Goal: Task Accomplishment & Management: Manage account settings

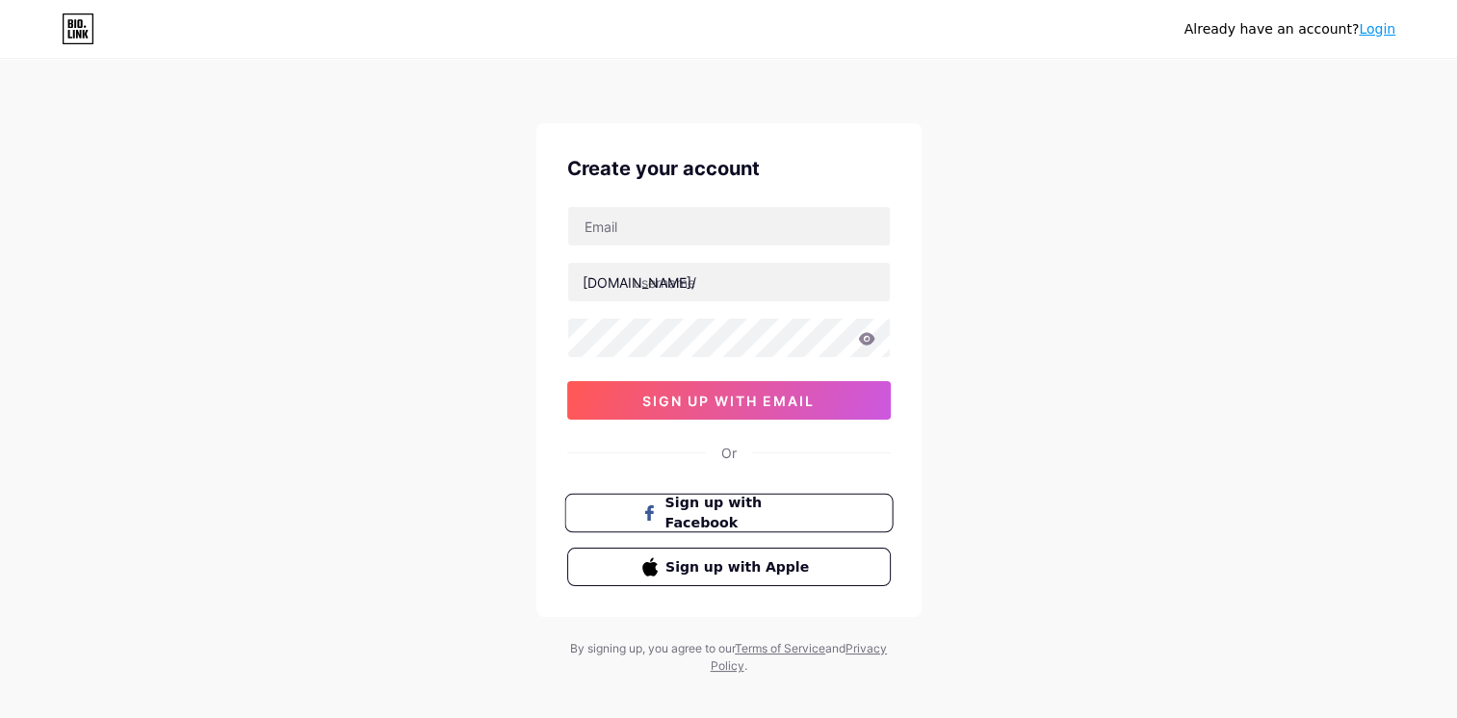
click at [783, 514] on span "Sign up with Facebook" at bounding box center [739, 513] width 151 height 41
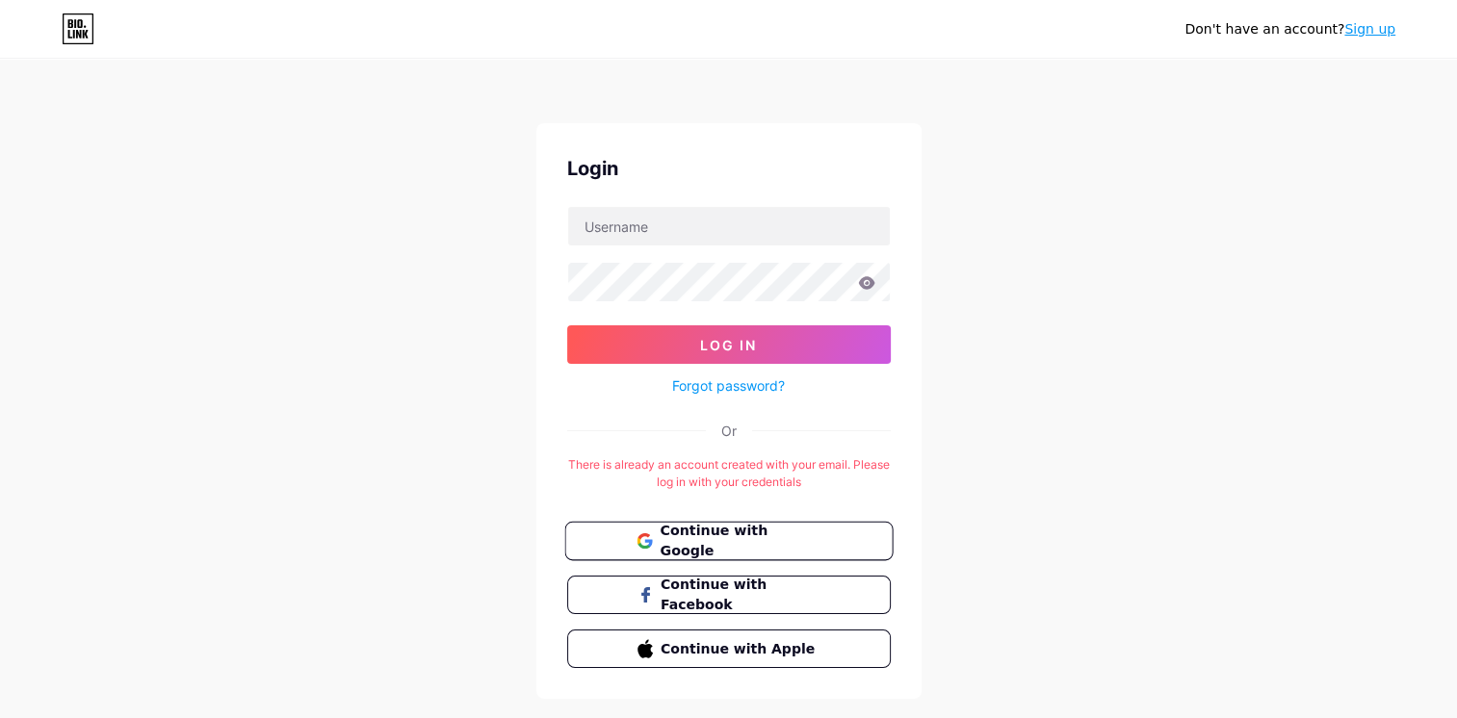
click at [759, 550] on button "Continue with Google" at bounding box center [728, 541] width 328 height 39
click at [735, 227] on input "text" at bounding box center [729, 226] width 322 height 39
type input "[EMAIL_ADDRESS][DOMAIN_NAME]"
click at [567, 326] on button "Log In" at bounding box center [729, 345] width 324 height 39
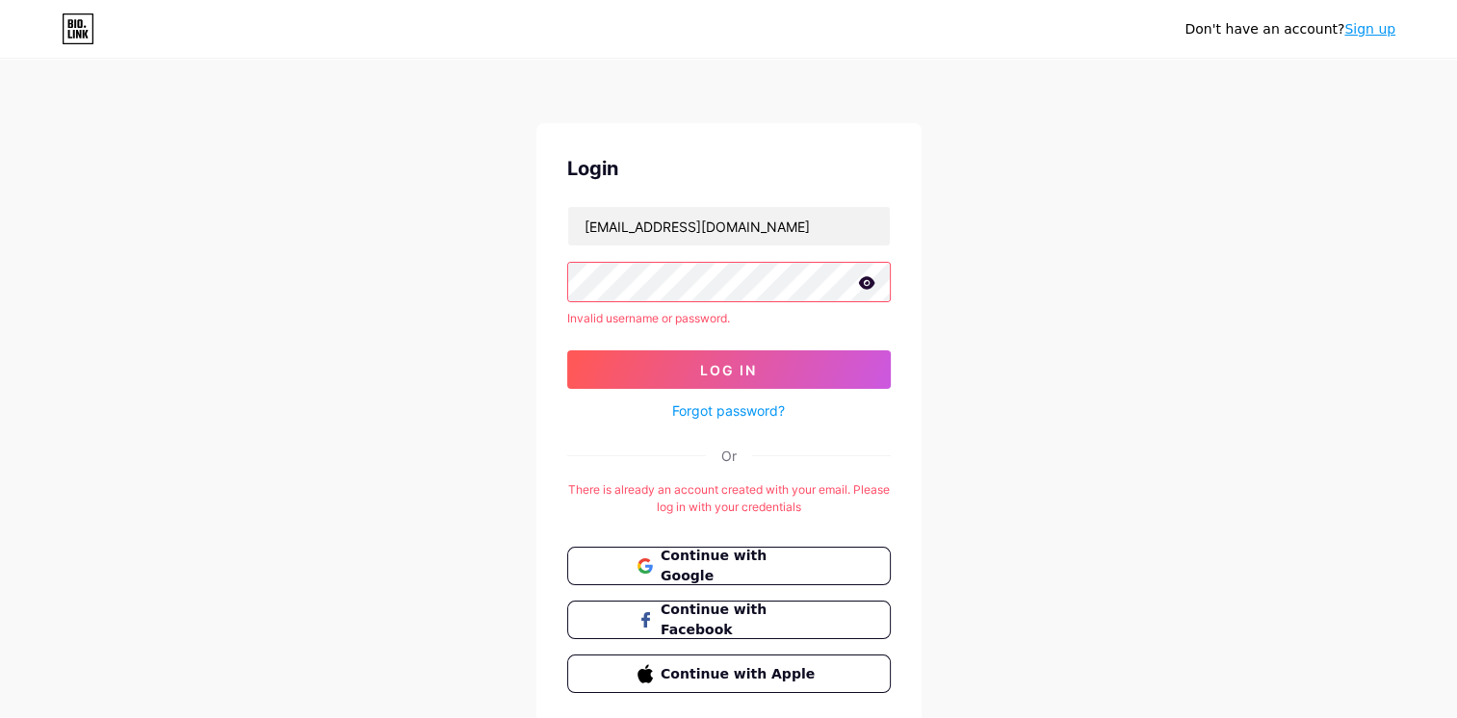
click at [746, 391] on div "Forgot password?" at bounding box center [729, 406] width 324 height 34
click at [732, 422] on div "Login [EMAIL_ADDRESS][DOMAIN_NAME] Invalid username or password. Log In Forgot …" at bounding box center [728, 423] width 385 height 601
click at [732, 417] on link "Forgot password?" at bounding box center [728, 411] width 113 height 20
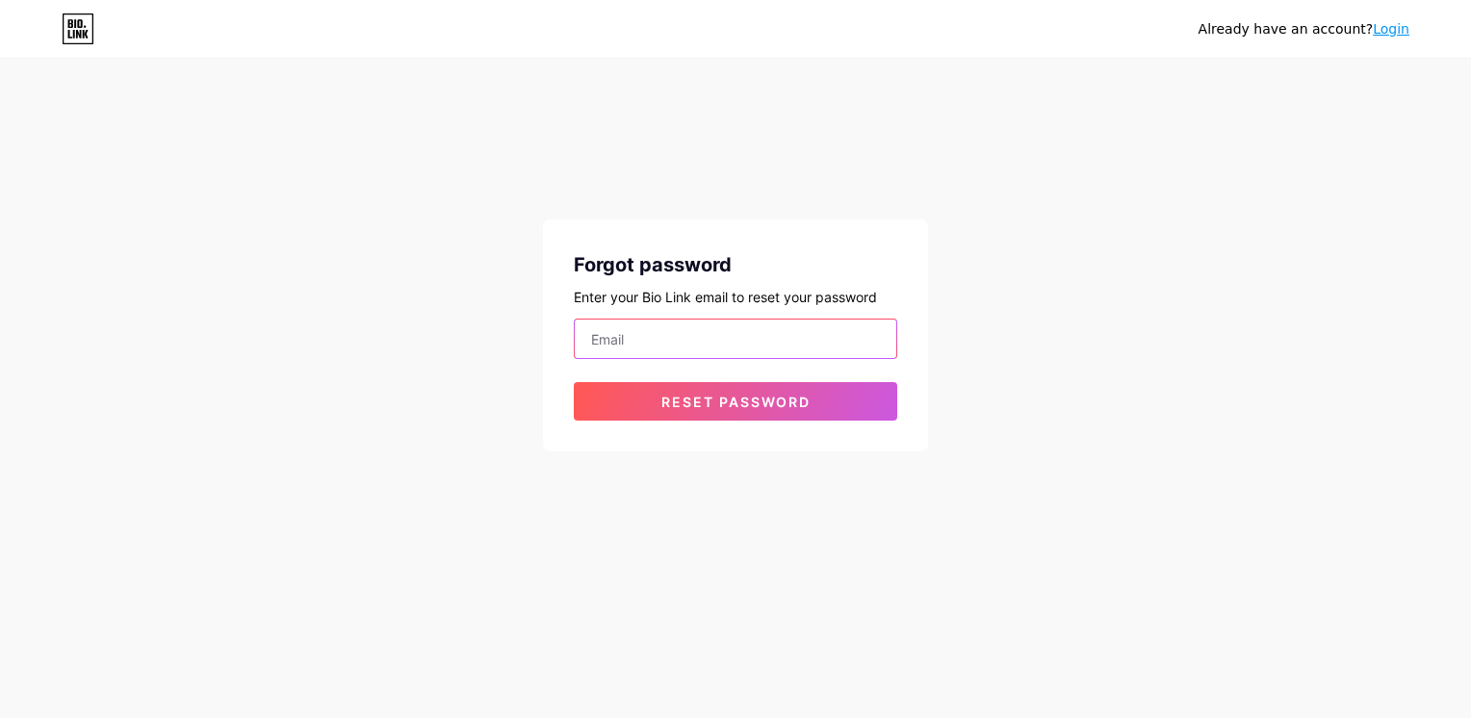
click at [730, 351] on input "email" at bounding box center [736, 339] width 322 height 39
type input "[EMAIL_ADDRESS][DOMAIN_NAME]"
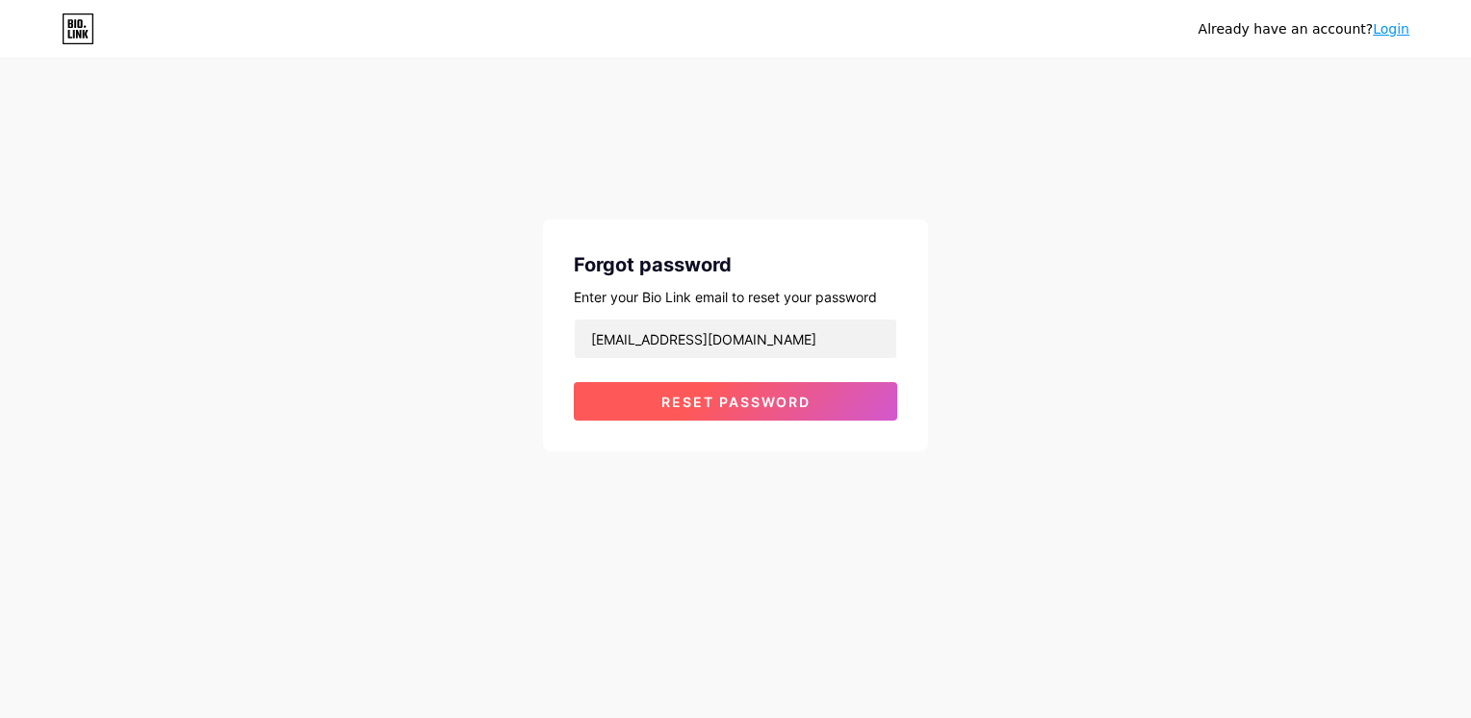
click at [751, 394] on span "Reset password" at bounding box center [736, 402] width 149 height 16
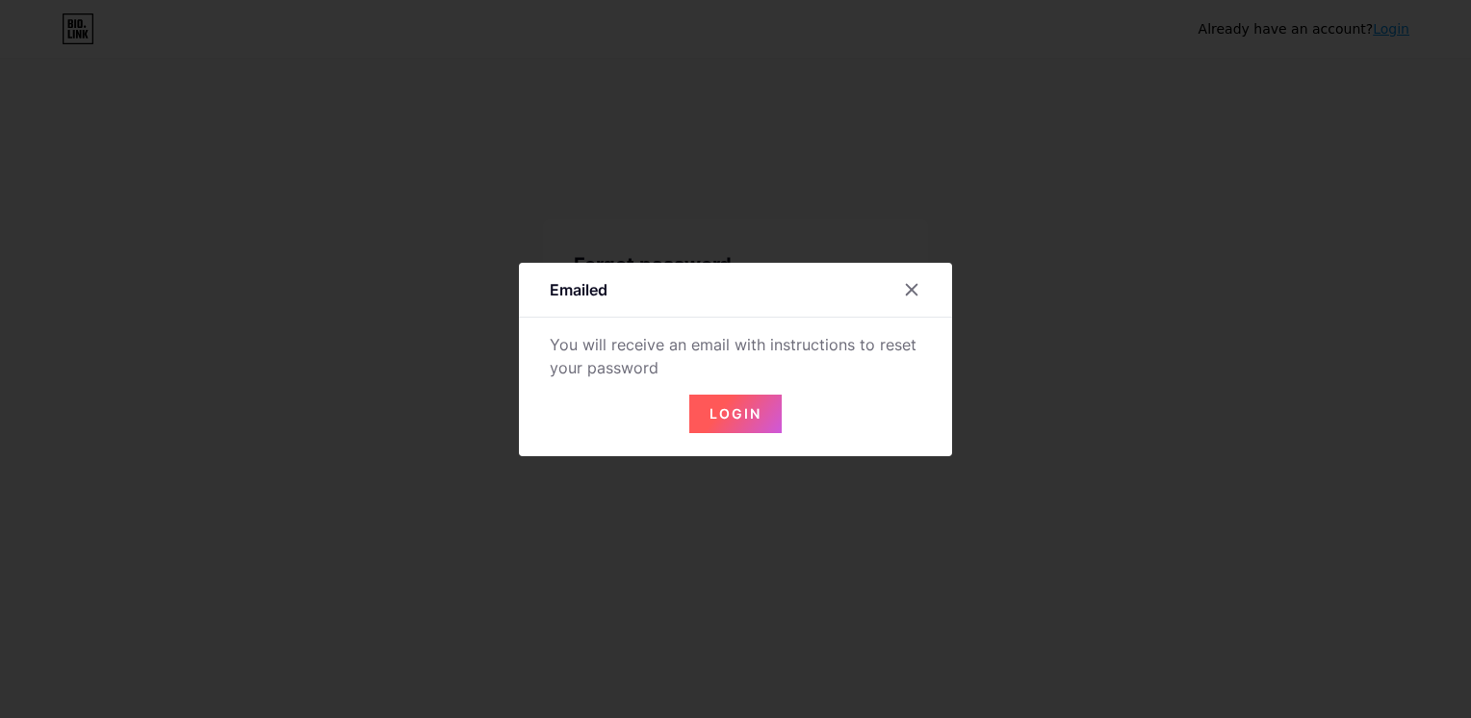
click at [766, 398] on button "Login" at bounding box center [736, 414] width 92 height 39
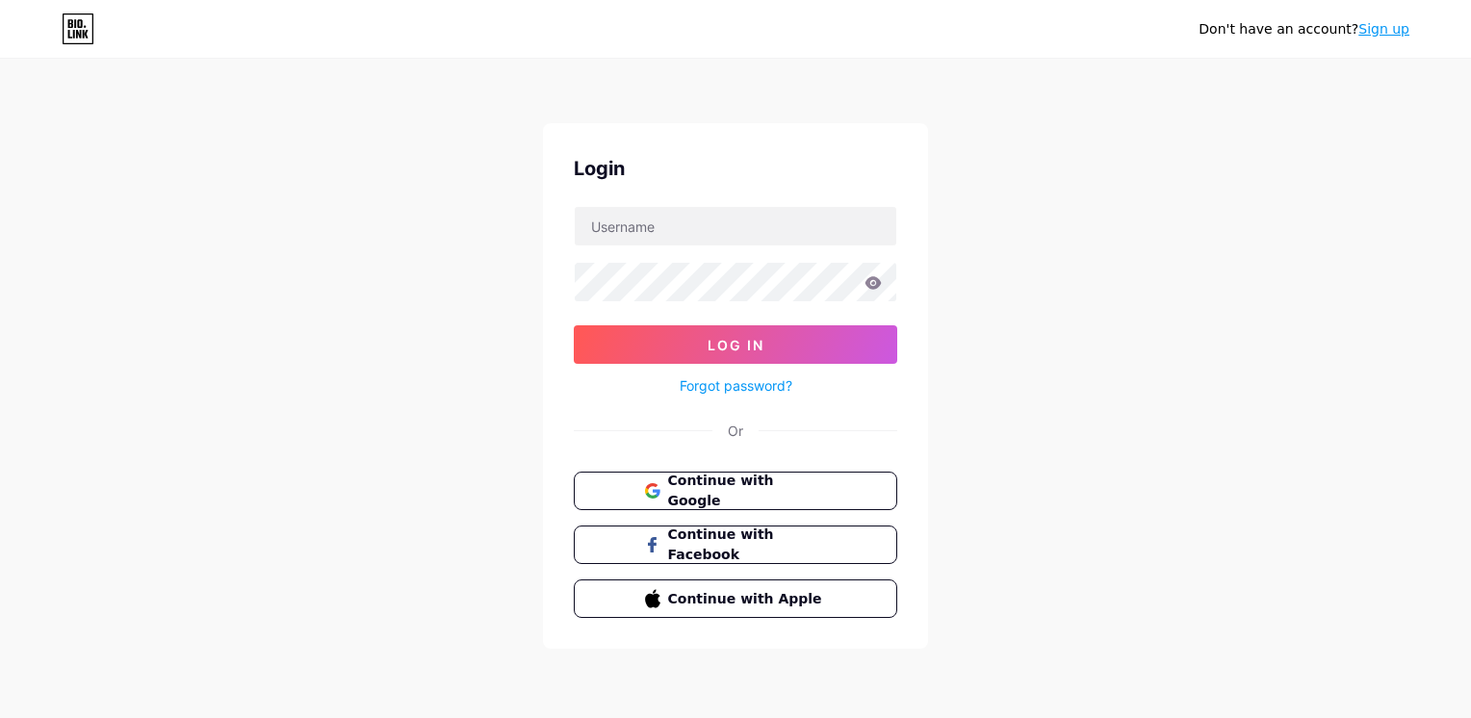
click at [1382, 29] on link "Sign up" at bounding box center [1384, 28] width 51 height 15
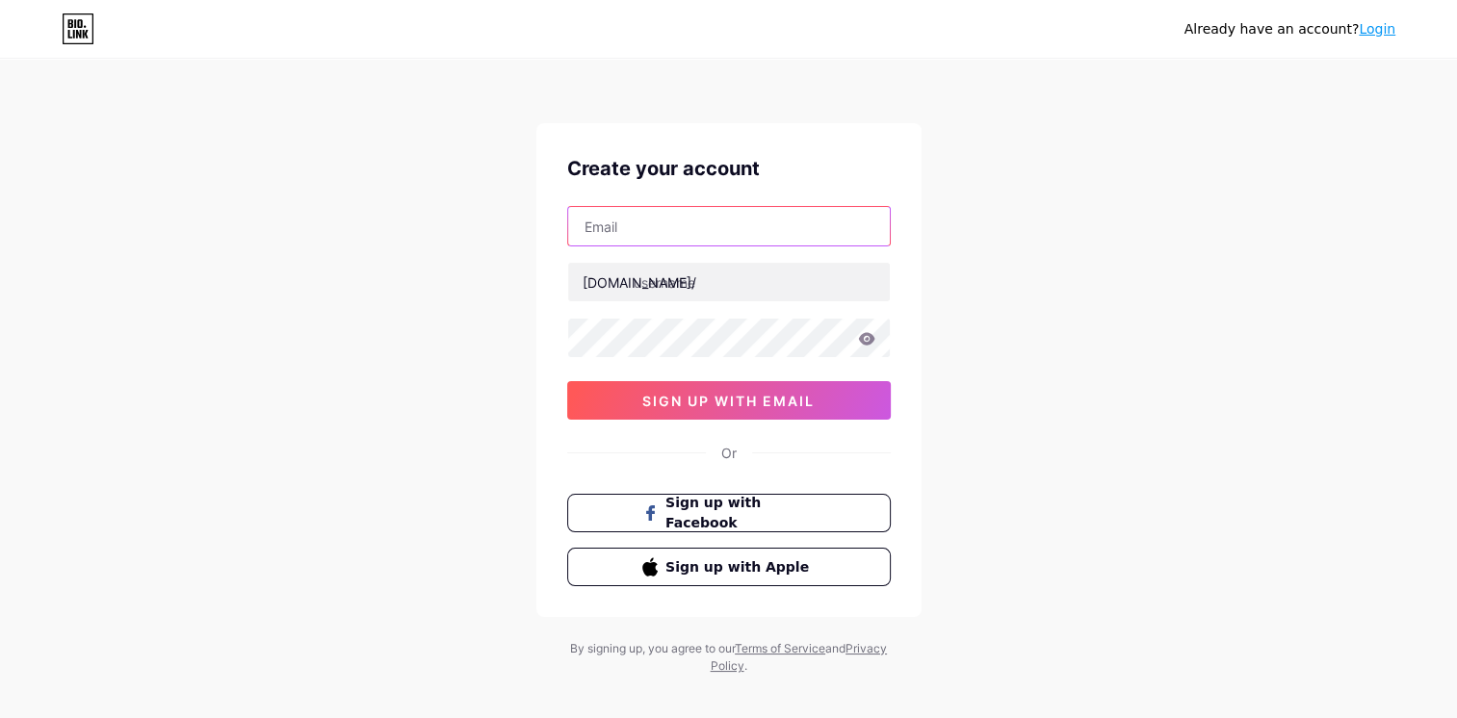
click at [647, 228] on input "text" at bounding box center [729, 226] width 322 height 39
type input "[EMAIL_ADDRESS][DOMAIN_NAME]"
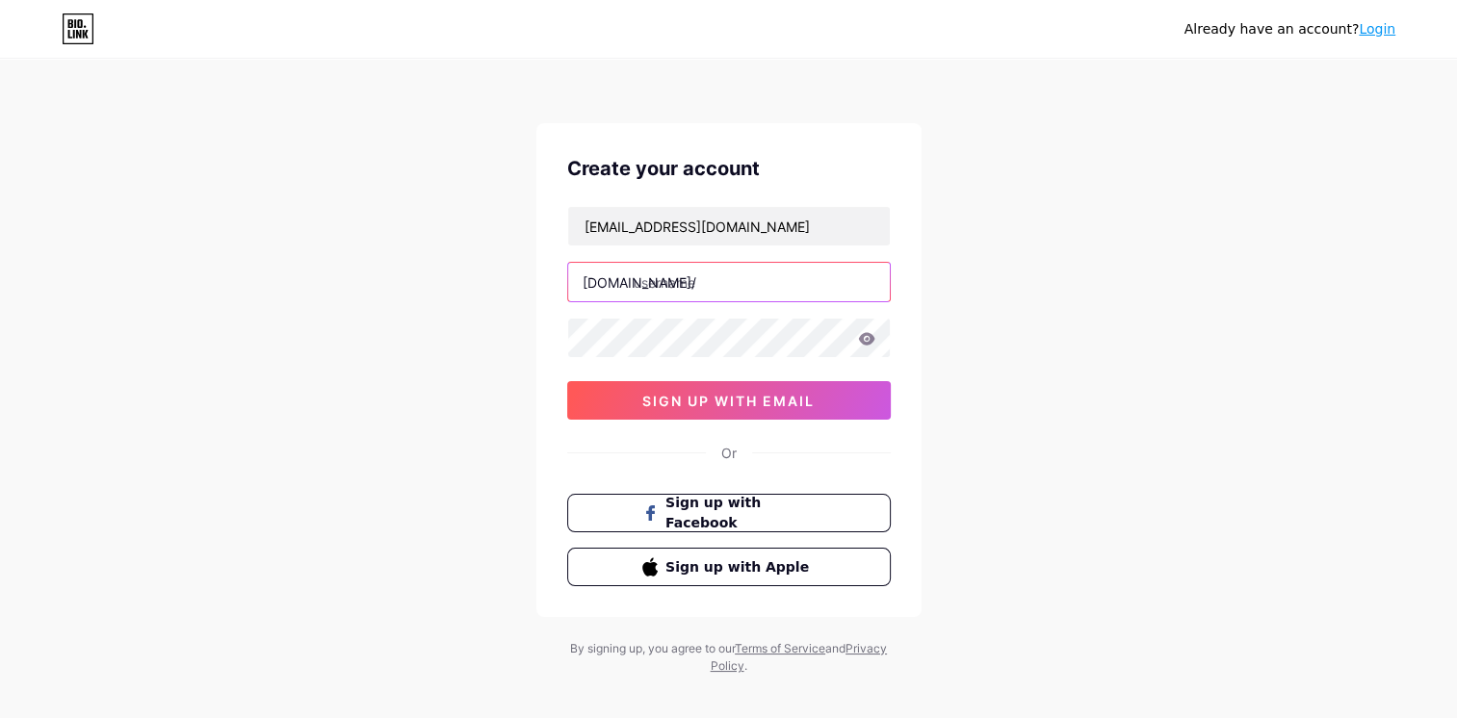
click at [701, 287] on input "text" at bounding box center [729, 282] width 322 height 39
type input "minquan1102"
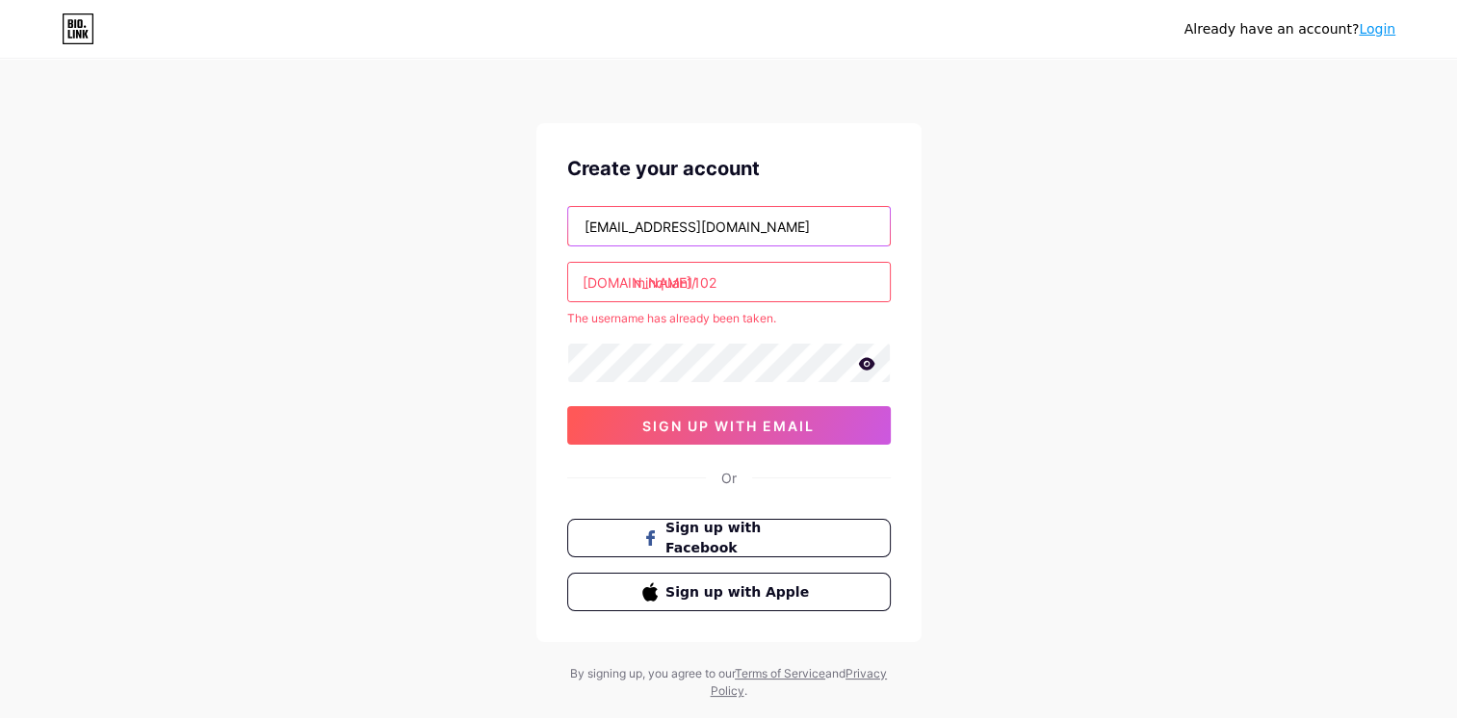
drag, startPoint x: 783, startPoint y: 232, endPoint x: 466, endPoint y: 233, distance: 316.8
click at [466, 233] on div "Already have an account? Login Create your account [EMAIL_ADDRESS][DOMAIN_NAME]…" at bounding box center [728, 381] width 1457 height 762
click at [620, 229] on input "[EMAIL_ADDRESS][DOMAIN_NAME]" at bounding box center [729, 226] width 322 height 39
type input "[EMAIL_ADDRESS][DOMAIN_NAME]"
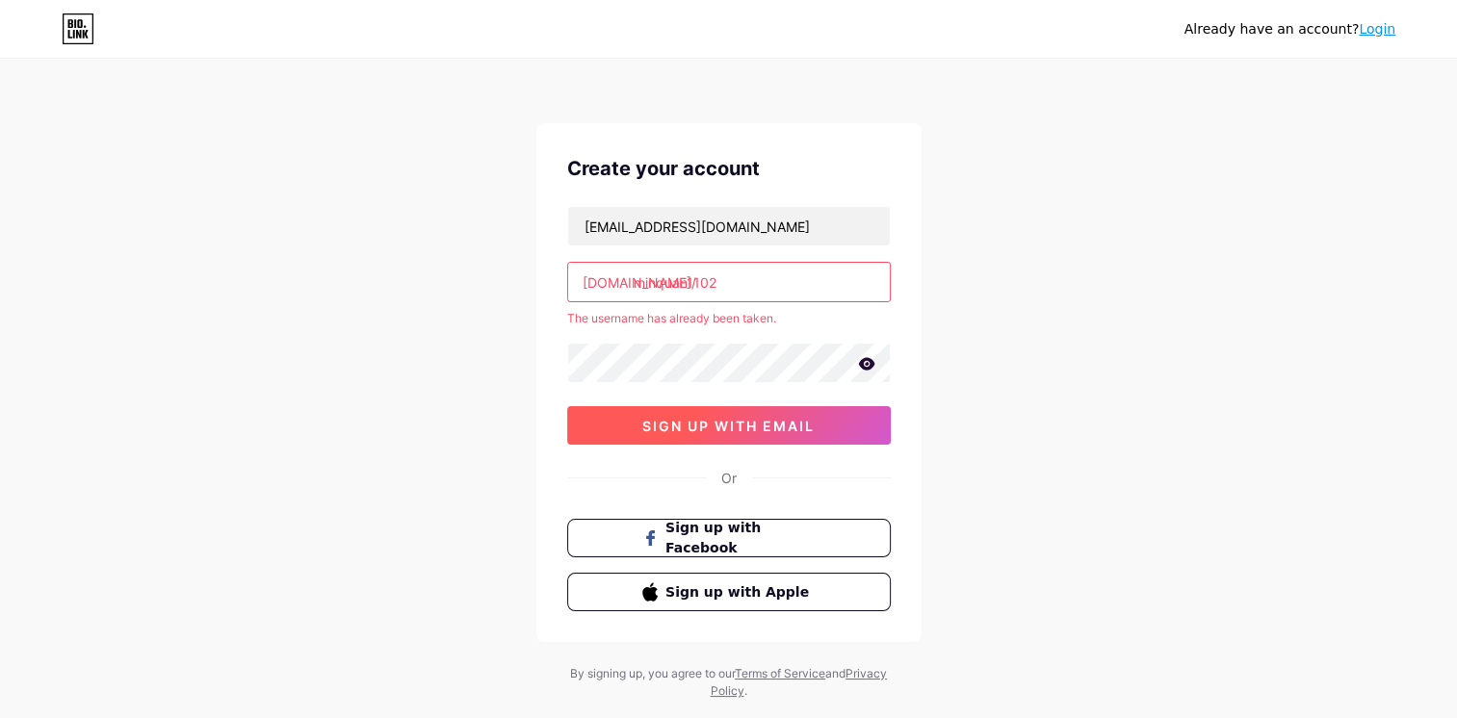
click at [778, 427] on span "sign up with email" at bounding box center [728, 426] width 172 height 16
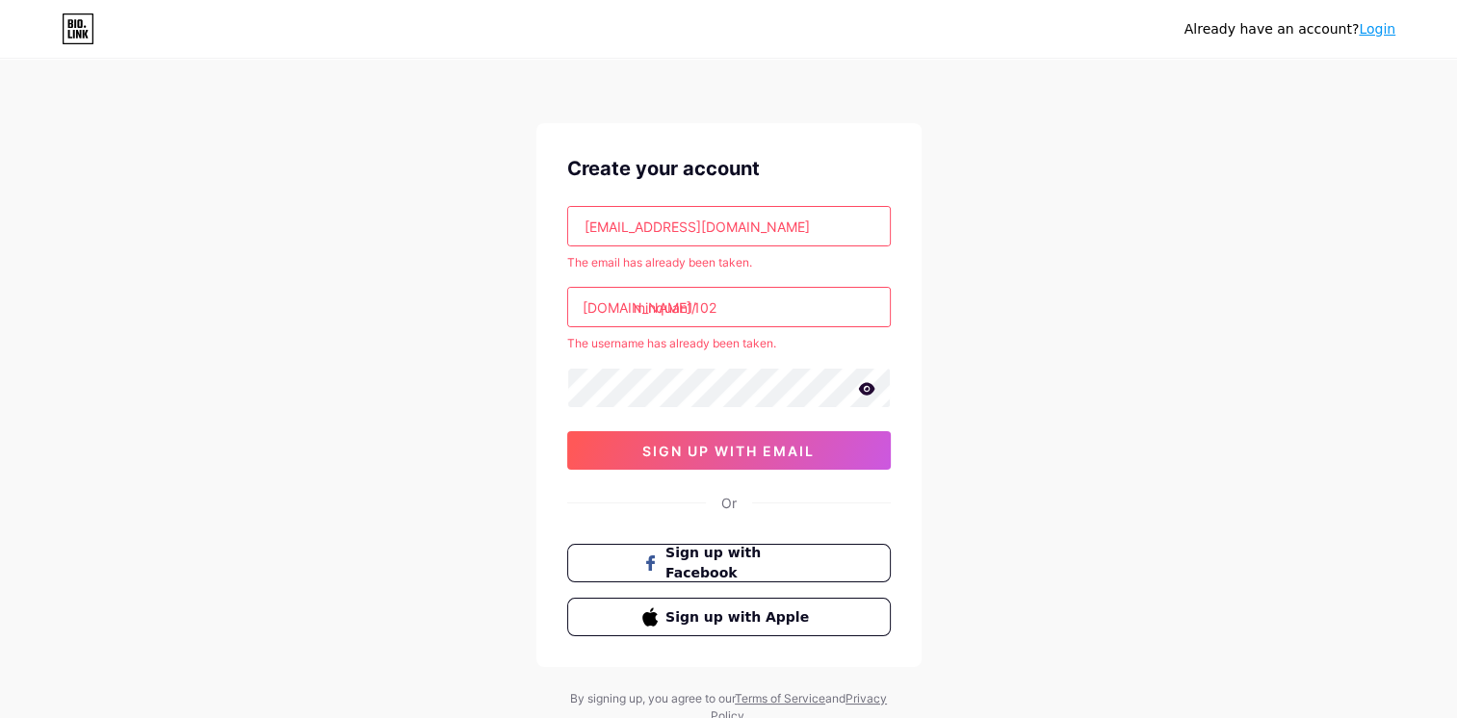
click at [719, 306] on input "minquan1102" at bounding box center [729, 307] width 322 height 39
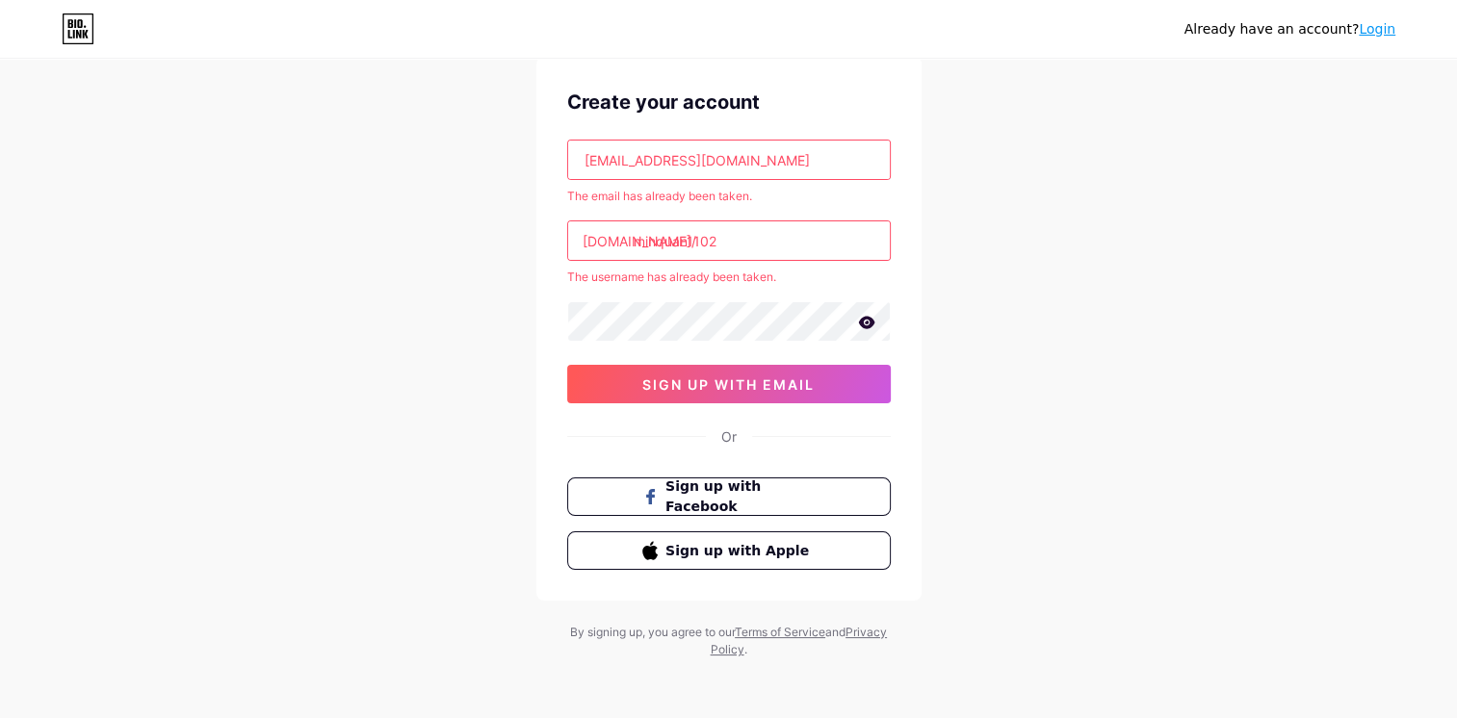
click at [1378, 27] on link "Login" at bounding box center [1377, 28] width 37 height 15
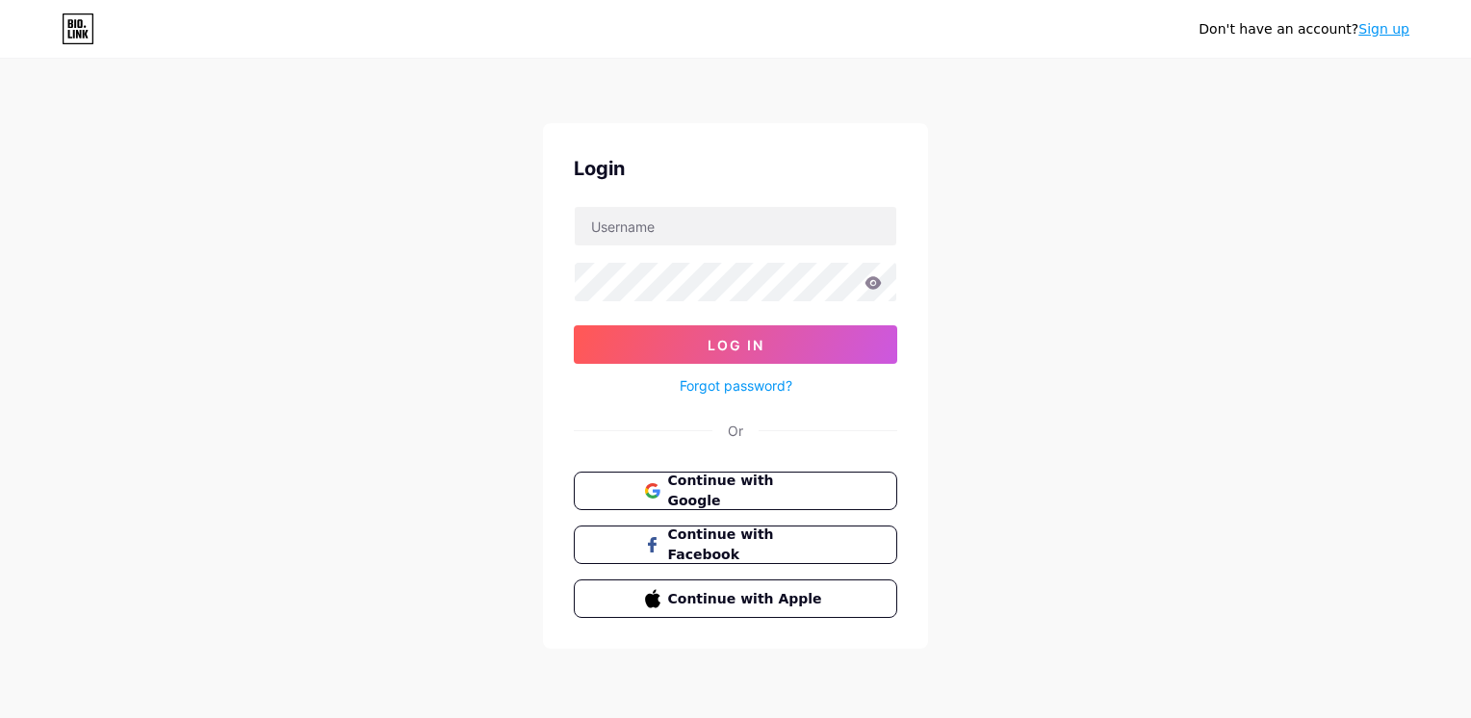
click at [724, 380] on link "Forgot password?" at bounding box center [736, 386] width 113 height 20
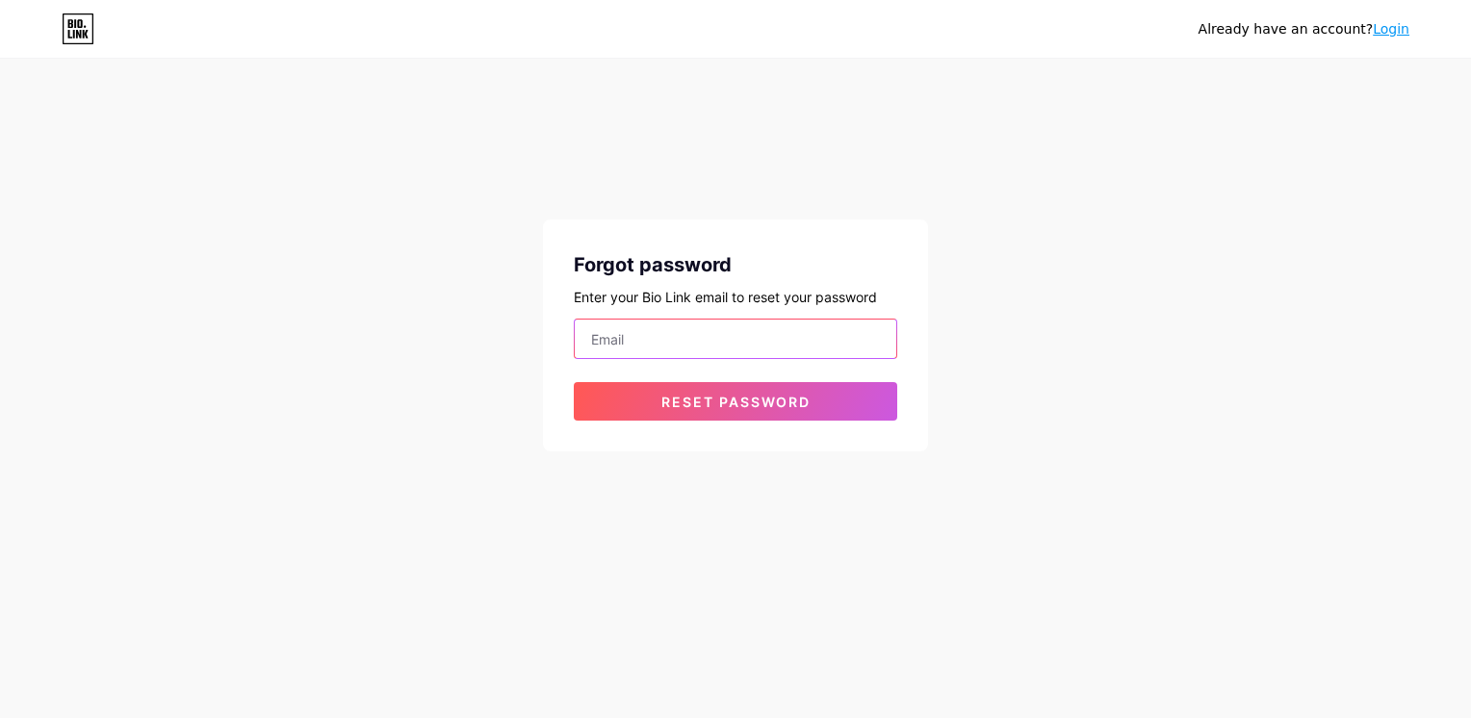
click at [741, 330] on input "email" at bounding box center [736, 339] width 322 height 39
type input "[EMAIL_ADDRESS][DOMAIN_NAME]"
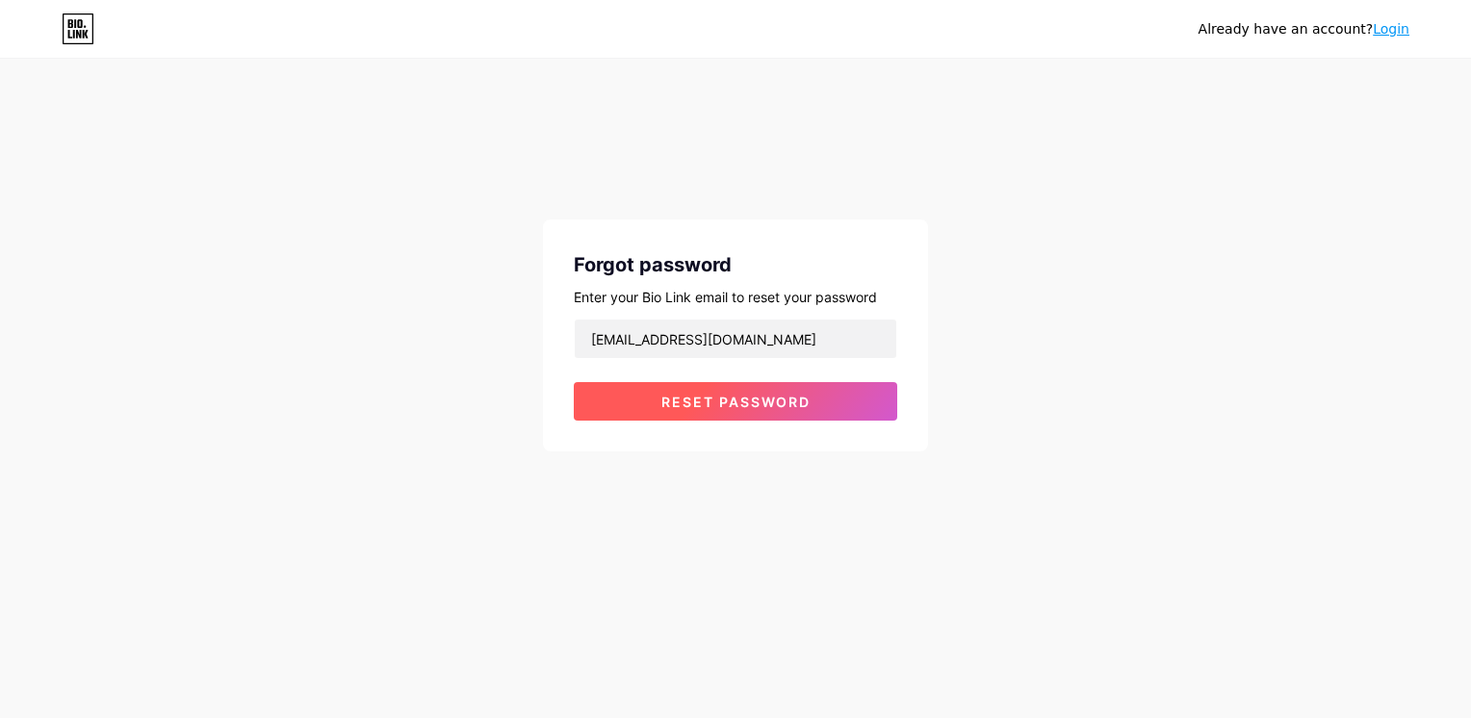
click at [721, 404] on span "Reset password" at bounding box center [736, 402] width 149 height 16
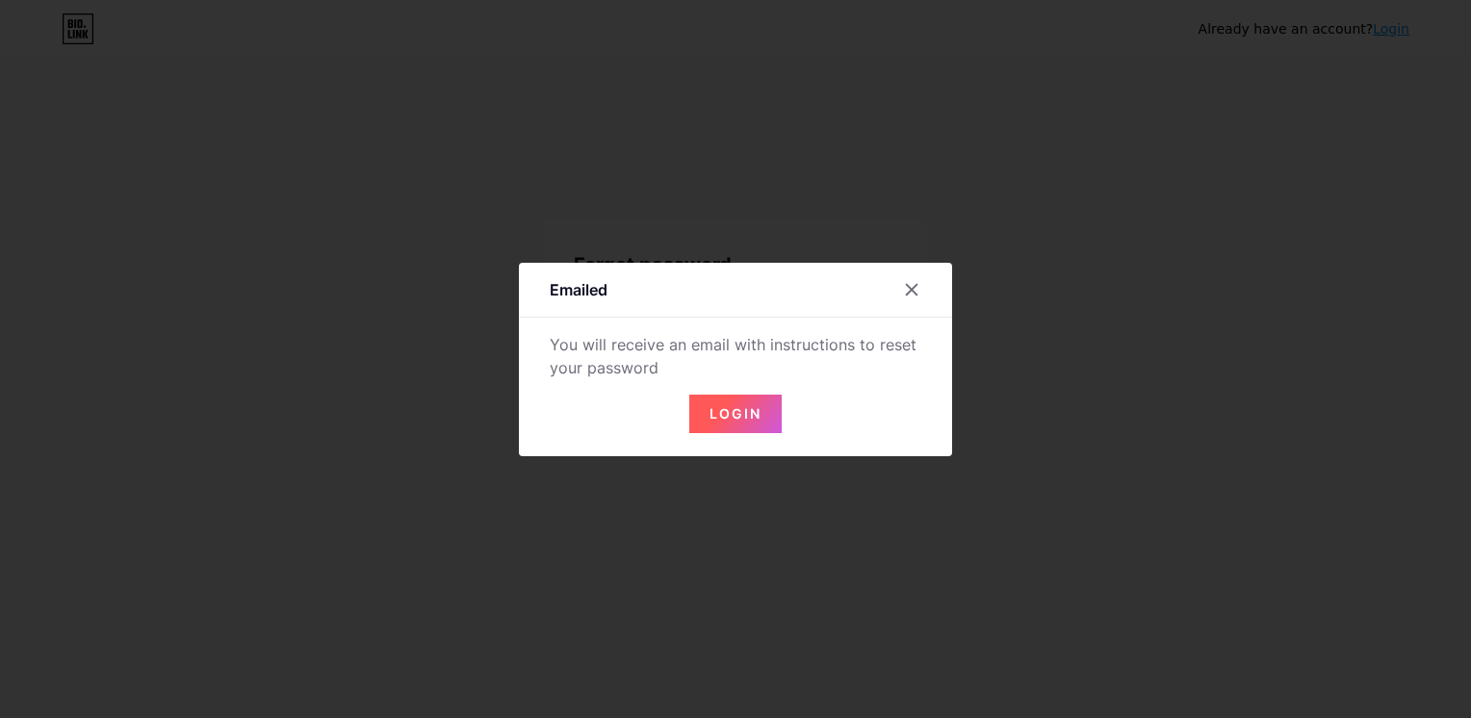
click at [719, 410] on span "Login" at bounding box center [736, 413] width 52 height 16
